Goal: Navigation & Orientation: Find specific page/section

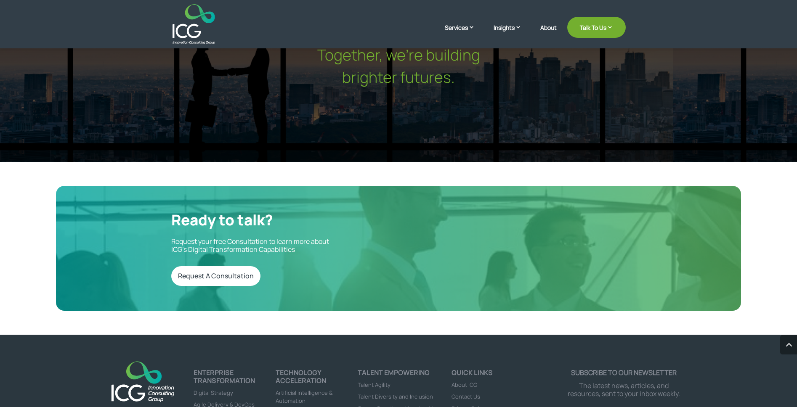
scroll to position [2805, 0]
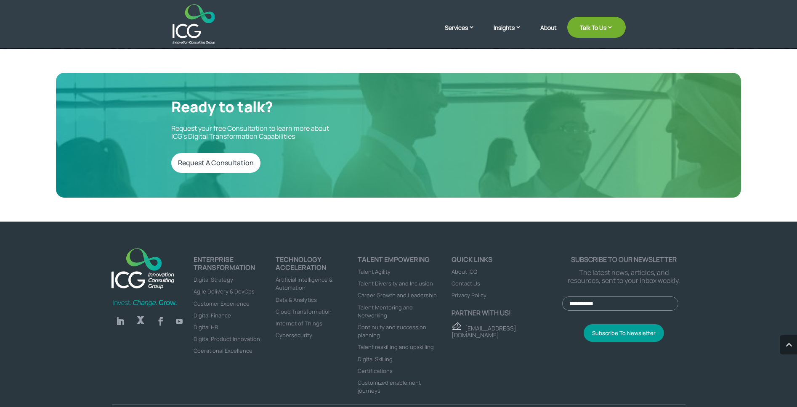
click at [124, 313] on link "Follow" at bounding box center [120, 321] width 17 height 17
click at [142, 313] on link "Follow" at bounding box center [140, 321] width 17 height 17
click at [473, 268] on span "About ICG" at bounding box center [465, 272] width 26 height 8
click at [469, 292] on span "Privacy Policy" at bounding box center [469, 296] width 35 height 8
drag, startPoint x: 151, startPoint y: 391, endPoint x: 177, endPoint y: 392, distance: 25.3
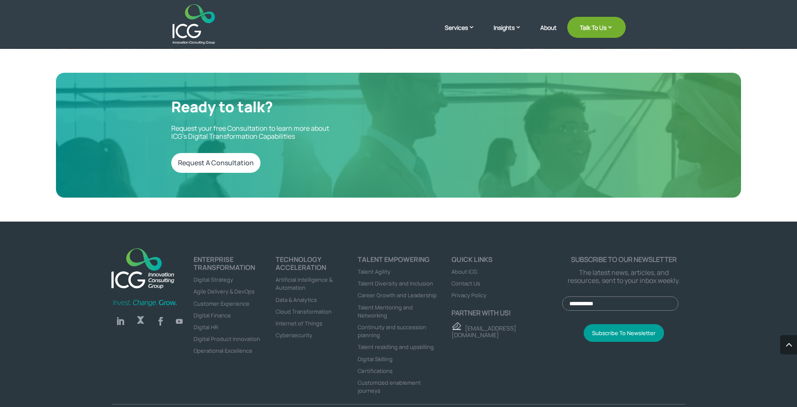
click at [177, 407] on p "© 2022 ICG, Inc. All rights reserved." at bounding box center [256, 414] width 253 height 8
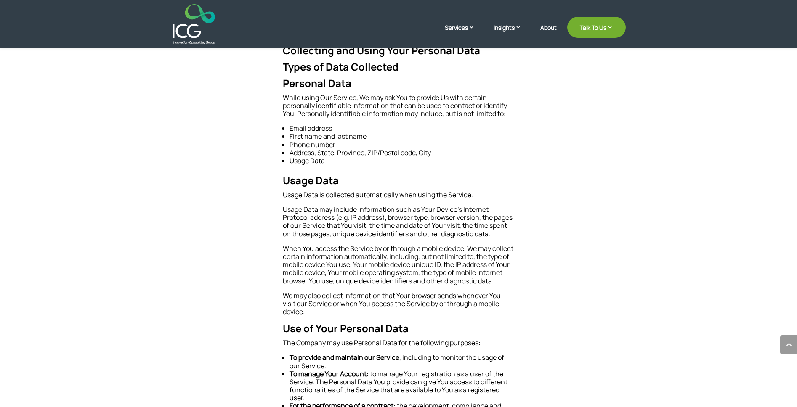
scroll to position [736, 0]
click at [547, 30] on link "About" at bounding box center [548, 34] width 16 height 20
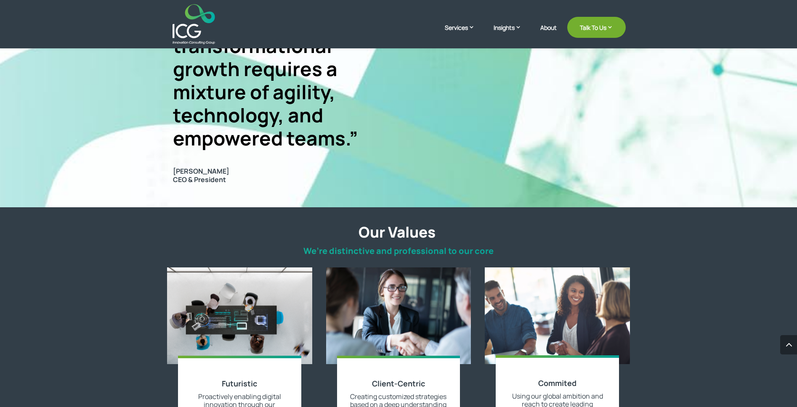
scroll to position [705, 0]
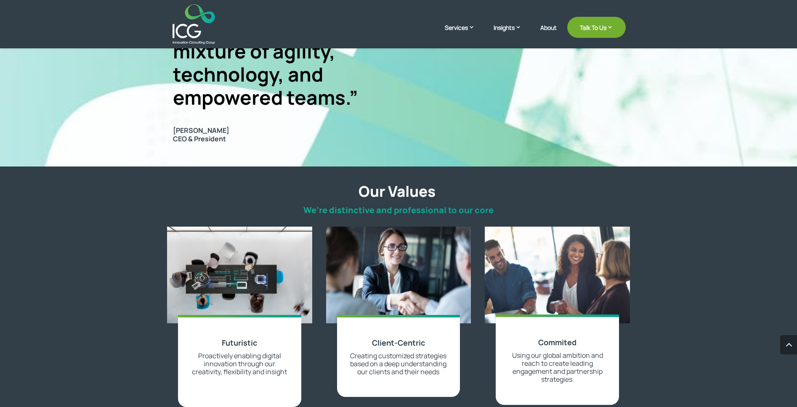
drag, startPoint x: 174, startPoint y: 128, endPoint x: 244, endPoint y: 132, distance: 69.9
click at [244, 132] on span "Khalid Al Hafta" at bounding box center [274, 131] width 203 height 8
copy span "Khalid Al Hafta"
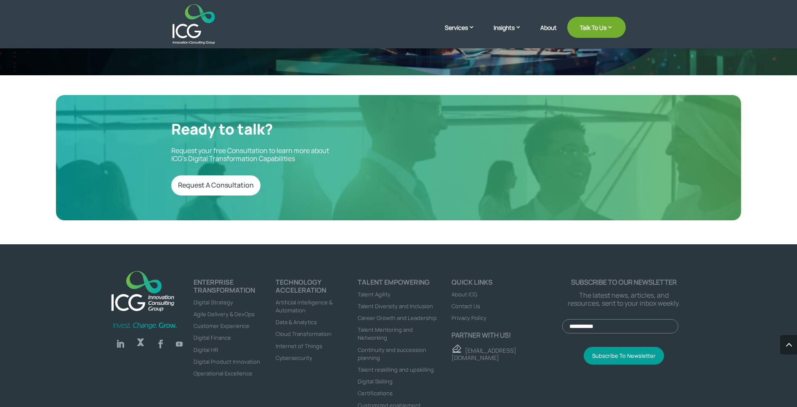
scroll to position [2318, 0]
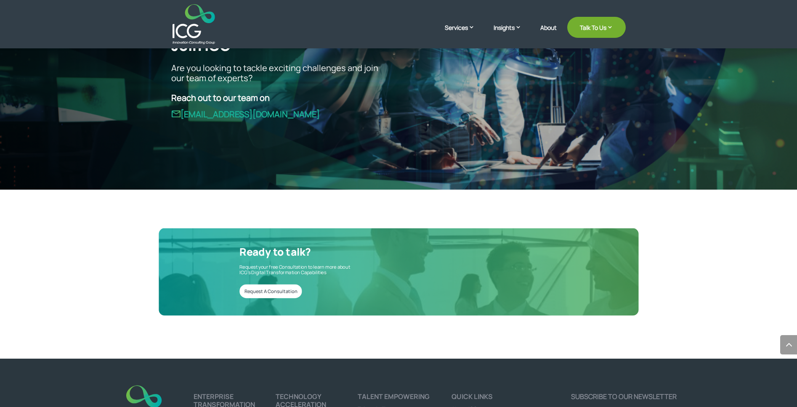
scroll to position [2287, 0]
